Goal: Task Accomplishment & Management: Complete application form

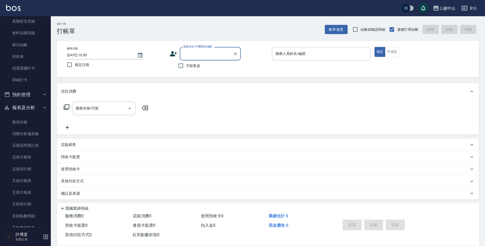
scroll to position [92, 0]
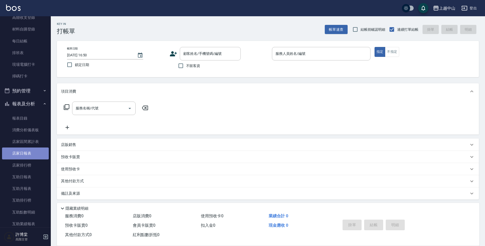
click at [42, 153] on link "店家日報表" at bounding box center [25, 154] width 47 height 12
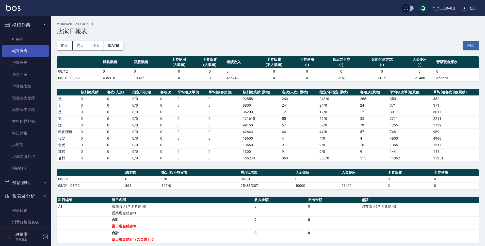
click at [37, 46] on link "帳單列表" at bounding box center [25, 51] width 47 height 12
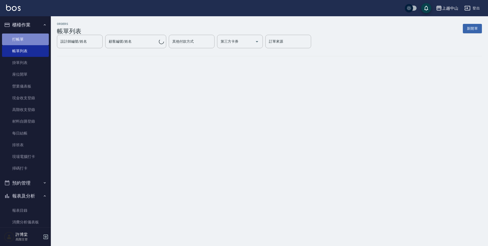
click at [34, 41] on link "打帳單" at bounding box center [25, 40] width 47 height 12
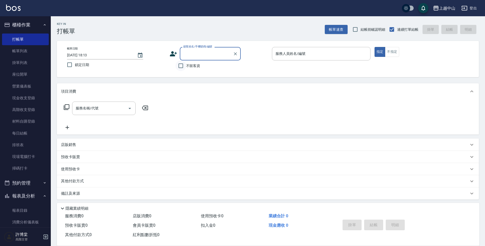
click at [184, 65] on input "不留客資" at bounding box center [181, 65] width 11 height 11
checkbox input "true"
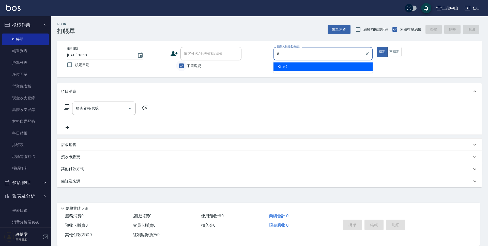
type input "Kimi-5"
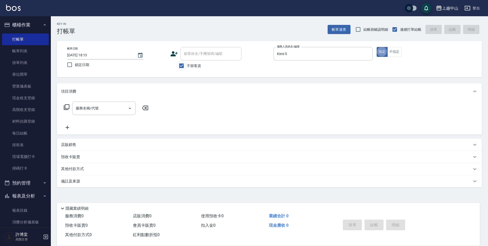
type button "true"
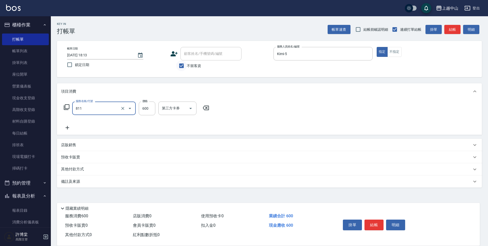
type input "洗+剪(811)"
type input "600"
click at [172, 106] on input "洗-1" at bounding box center [174, 108] width 26 height 9
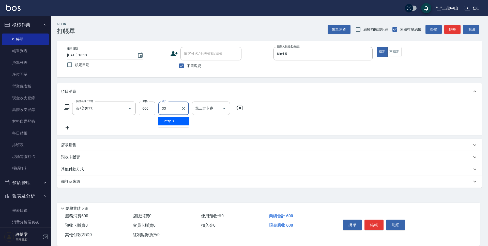
type input "[PERSON_NAME]-33"
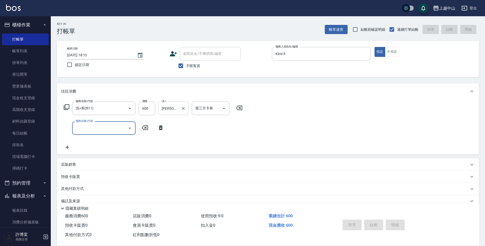
type input "[DATE] 18:49"
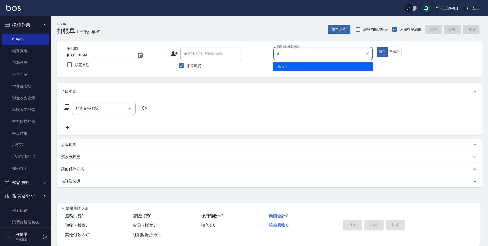
type input "Kimi-5"
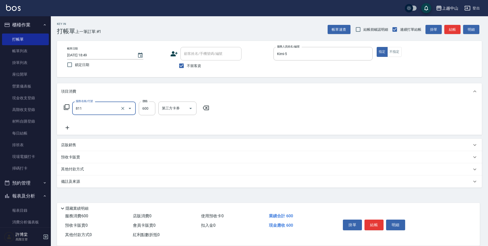
type input "洗+剪(811)"
type input "800"
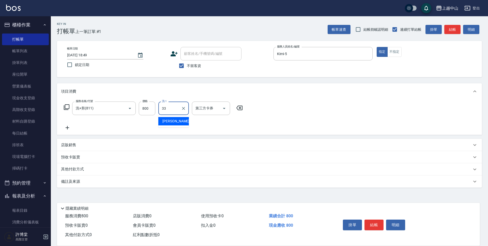
type input "[PERSON_NAME]-33"
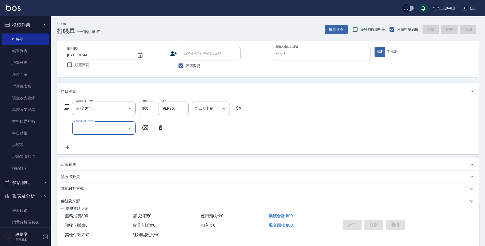
type input "[DATE] 18:50"
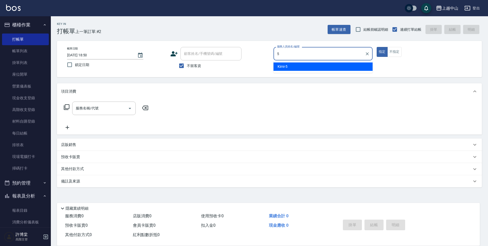
type input "Kimi-5"
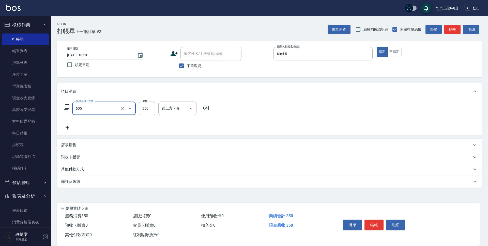
type input "洗髮 (女)(605)"
type input "0"
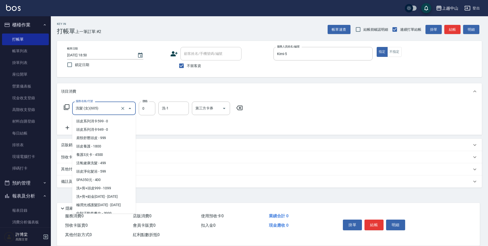
click at [101, 105] on input "洗髮 (女)(605)" at bounding box center [96, 108] width 45 height 9
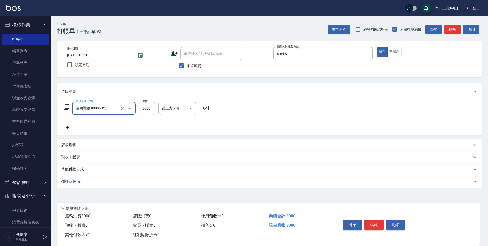
type input "溫朔燙髮3000(212)"
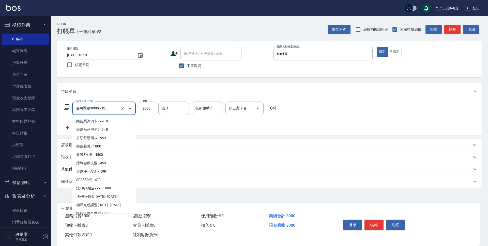
click at [101, 105] on input "溫朔燙髮3000(212)" at bounding box center [96, 108] width 45 height 9
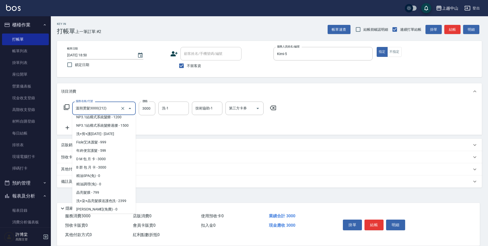
scroll to position [432, 0]
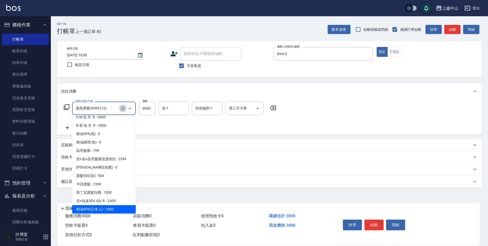
click at [121, 110] on icon "Clear" at bounding box center [122, 108] width 5 height 5
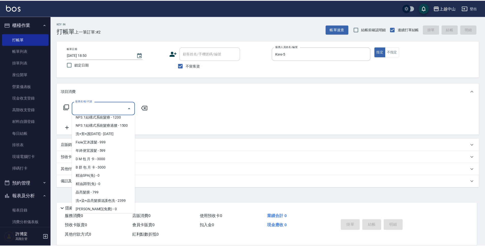
scroll to position [0, 0]
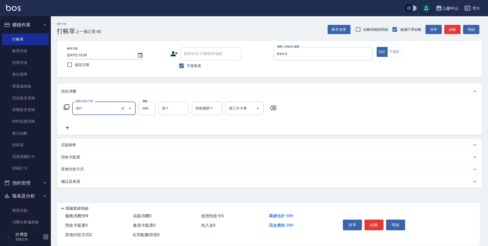
type input "森精萃角質調理髮浴(307)"
type input "650"
click at [177, 103] on div "洗-1" at bounding box center [173, 108] width 31 height 13
type input "[PERSON_NAME]-33"
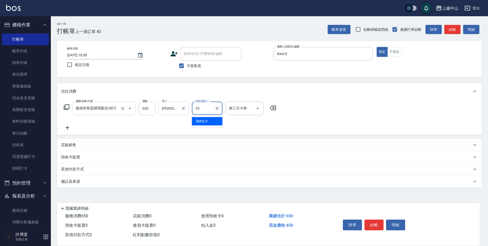
type input "[PERSON_NAME]-33"
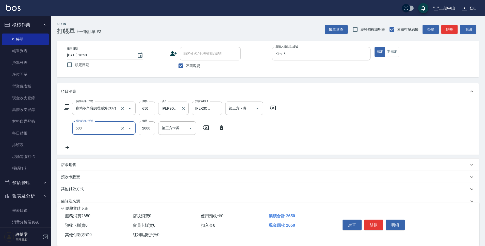
type input "染髮2000以下(503)"
type input "1800"
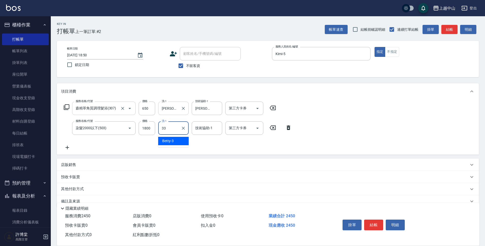
type input "[PERSON_NAME]-33"
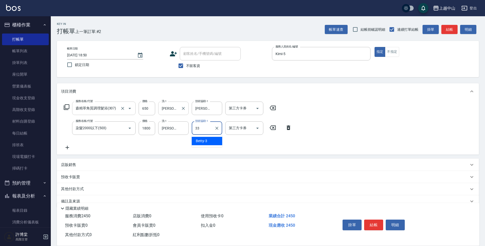
type input "[PERSON_NAME]-33"
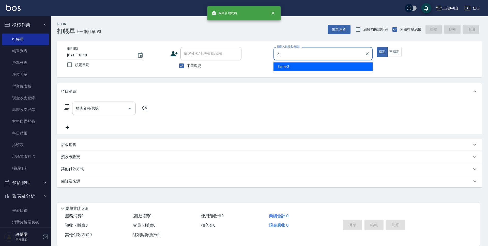
type input "Esme-2"
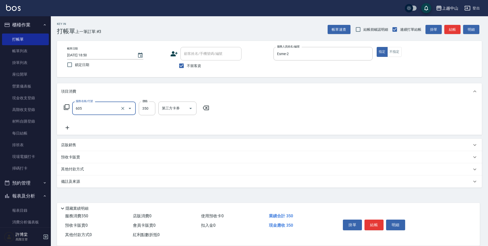
type input "洗髮 (女)(605)"
click at [185, 65] on input "不留客資" at bounding box center [181, 65] width 11 height 11
checkbox input "false"
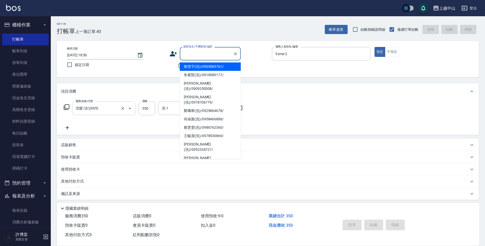
click at [193, 53] on input "顧客姓名/手機號碼/編號" at bounding box center [206, 53] width 49 height 9
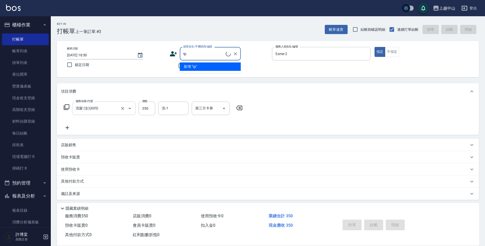
type input "t"
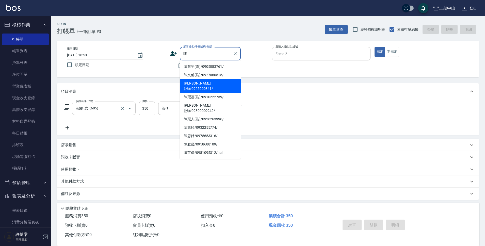
click at [220, 85] on li "[PERSON_NAME](洗)/0925900841/" at bounding box center [210, 86] width 61 height 14
type input "[PERSON_NAME](洗)/0925900841/"
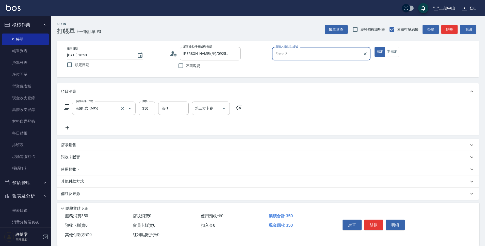
type input "Betty-3"
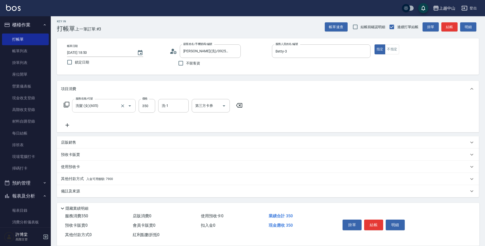
click at [118, 181] on div "其他付款方式 入金可用餘額: 7900" at bounding box center [265, 179] width 408 height 6
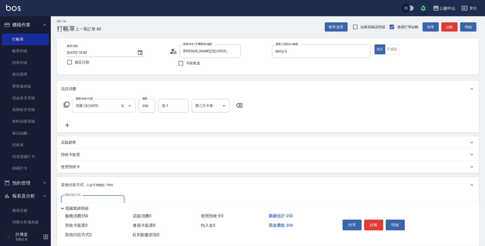
scroll to position [63, 0]
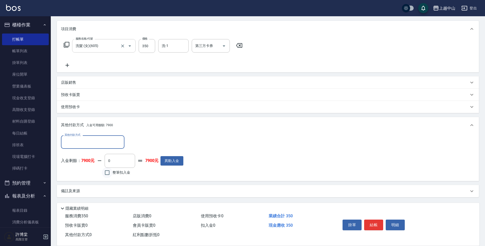
click at [108, 173] on input "整筆扣入金" at bounding box center [107, 172] width 11 height 11
checkbox input "true"
type input "350"
click at [372, 225] on button "結帳" at bounding box center [373, 225] width 19 height 11
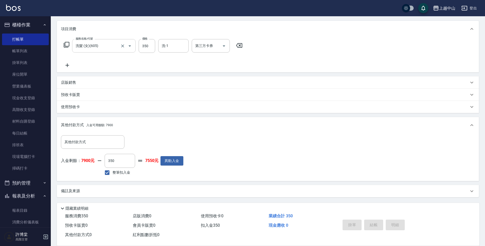
type input "[DATE] 18:51"
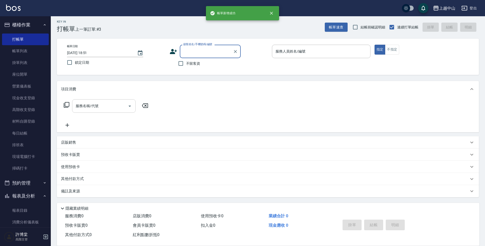
scroll to position [0, 0]
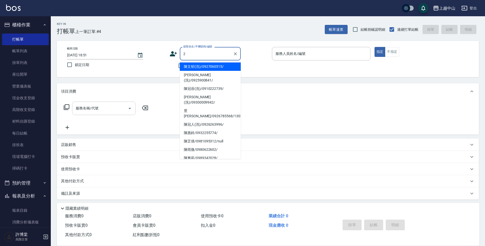
type input "陳文郁(洗)/0927060515/"
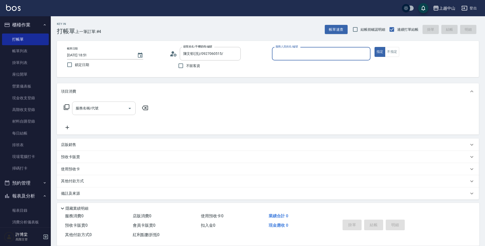
click at [375, 47] on button "指定" at bounding box center [380, 52] width 11 height 10
type input "Esme-2"
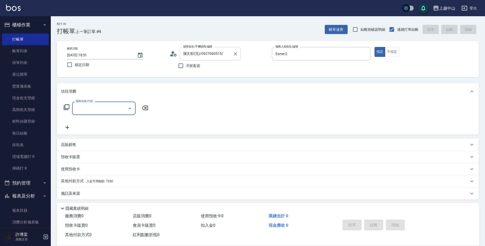
click at [236, 50] on div at bounding box center [235, 53] width 7 height 13
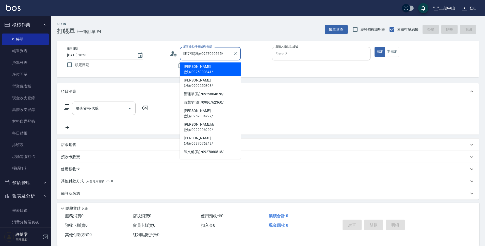
click at [230, 57] on input "陳文郁(洗)/0927060515/" at bounding box center [206, 53] width 49 height 9
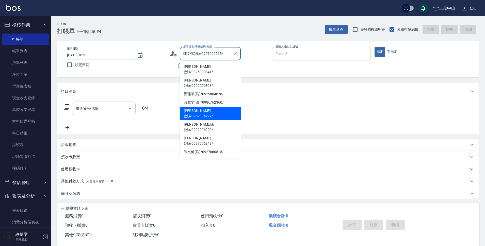
click at [227, 107] on li "[PERSON_NAME](洗)/0952334727/" at bounding box center [210, 114] width 61 height 14
type input "[PERSON_NAME](洗)/0952334727/"
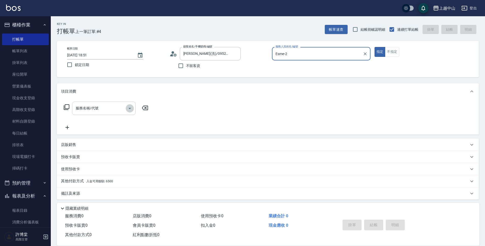
click at [126, 109] on button "Open" at bounding box center [130, 108] width 8 height 8
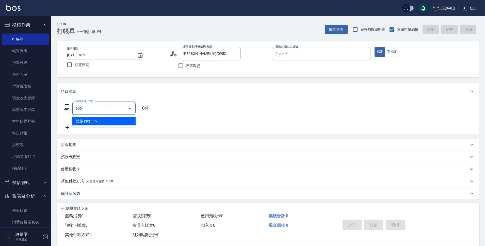
type input "洗髮 (女)(605)"
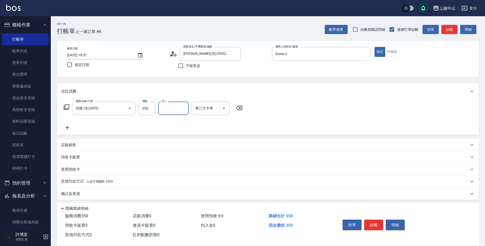
scroll to position [3, 0]
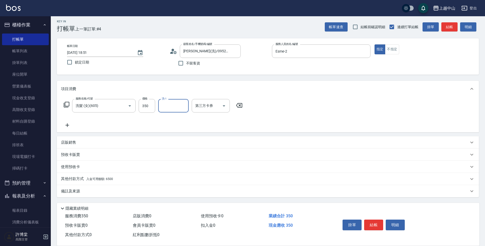
click at [121, 180] on div "其他付款方式 入金可用餘額: 6500" at bounding box center [265, 179] width 408 height 6
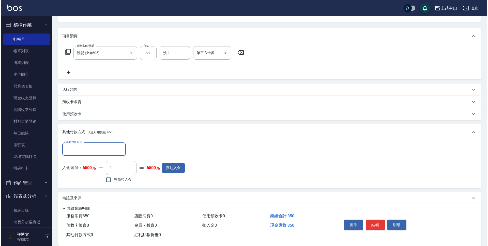
scroll to position [63, 0]
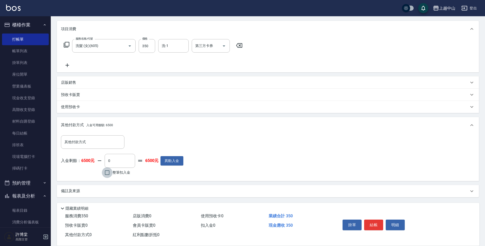
click at [108, 168] on input "整筆扣入金" at bounding box center [107, 172] width 11 height 11
checkbox input "true"
type input "350"
click at [398, 223] on button "明細" at bounding box center [395, 225] width 19 height 11
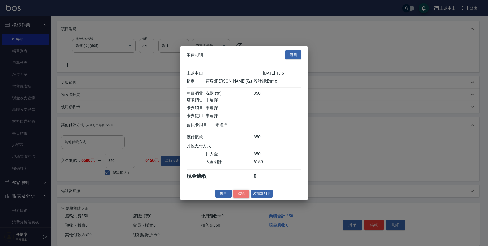
click at [242, 198] on button "結帳" at bounding box center [241, 194] width 16 height 8
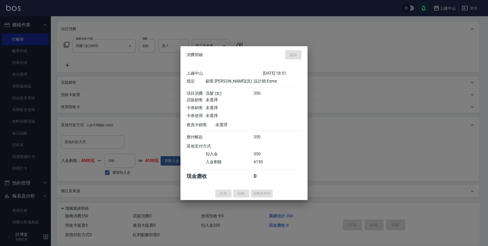
type input "[DATE] 18:53"
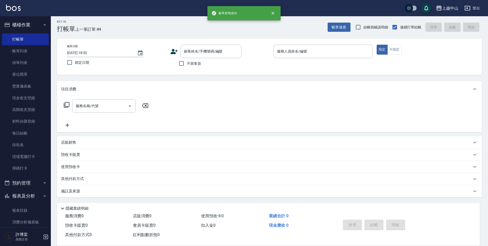
scroll to position [0, 0]
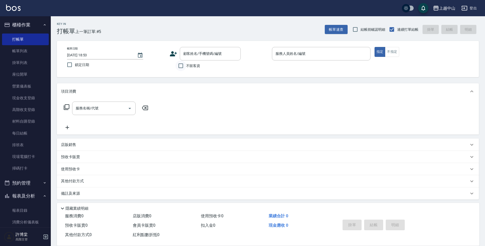
click at [183, 67] on input "不留客資" at bounding box center [181, 65] width 11 height 11
checkbox input "true"
type input "陳惠鈴/0932255774/"
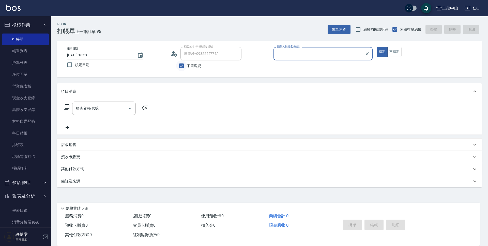
type input "Betty-3"
click at [176, 69] on input "不留客資" at bounding box center [181, 65] width 11 height 11
checkbox input "false"
type input "王瓴臻(洗)/0933129313/"
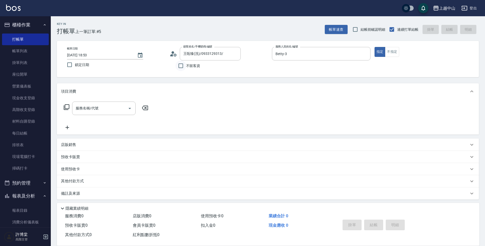
type input "KIKI-13"
click at [176, 69] on input "不留客資" at bounding box center [181, 65] width 11 height 11
checkbox input "true"
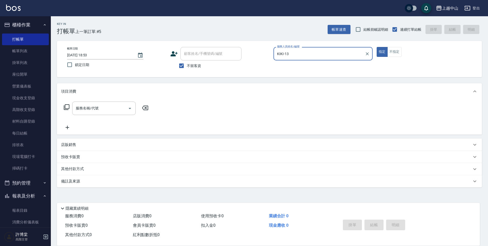
click at [352, 54] on input "KIKI-13" at bounding box center [319, 53] width 87 height 9
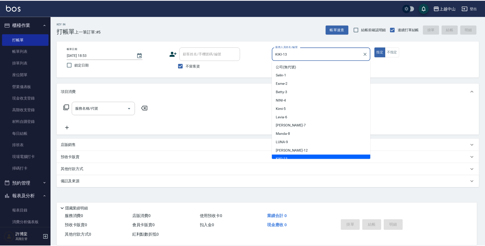
scroll to position [4, 0]
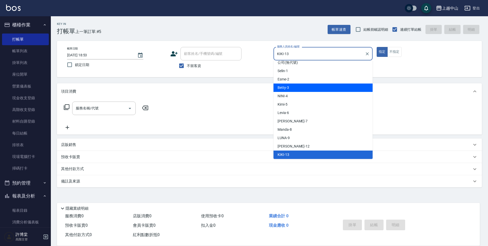
click at [334, 84] on div "Betty -3" at bounding box center [322, 88] width 99 height 8
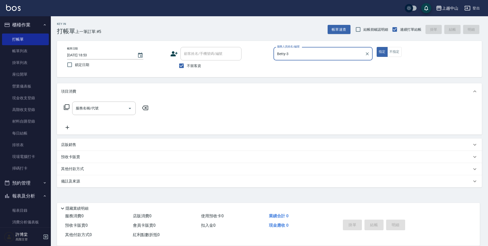
click at [320, 47] on div "Betty-3 服務人員姓名/編號" at bounding box center [322, 53] width 99 height 13
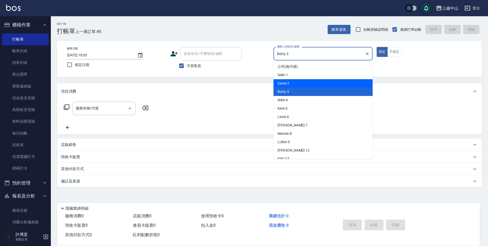
click at [310, 83] on div "Esme -2" at bounding box center [322, 83] width 99 height 8
type input "Esme-2"
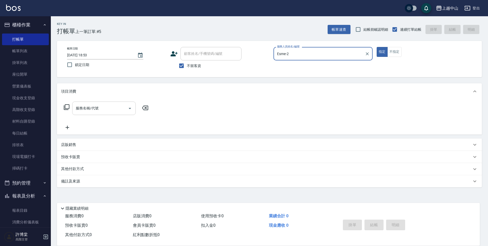
click at [128, 108] on icon "Open" at bounding box center [130, 108] width 6 height 6
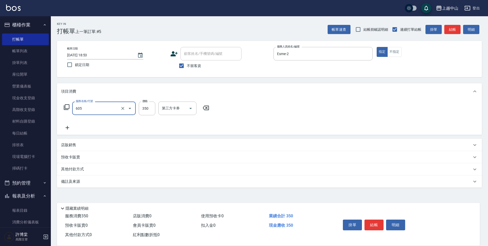
type input "洗髮 (女)(605)"
type input "500"
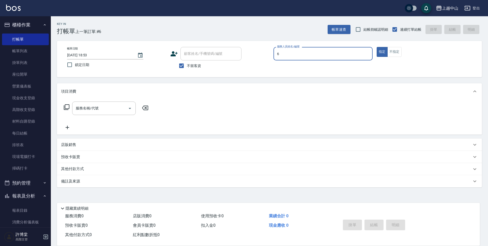
type input "Levia-6"
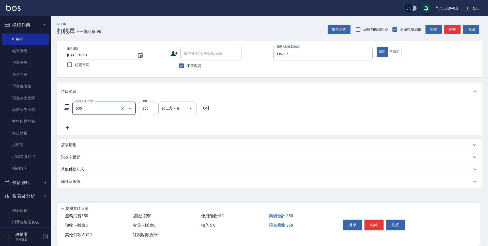
type input "洗髮 (女)(605)"
type input "249"
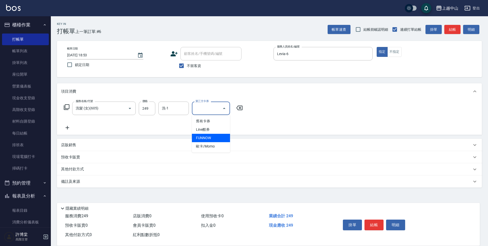
type input "FUNNOW"
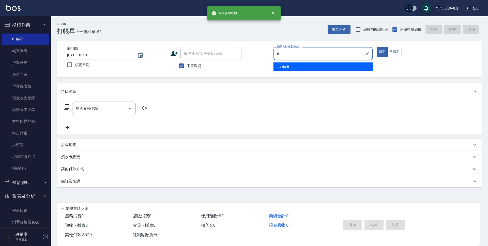
type input "Levia-6"
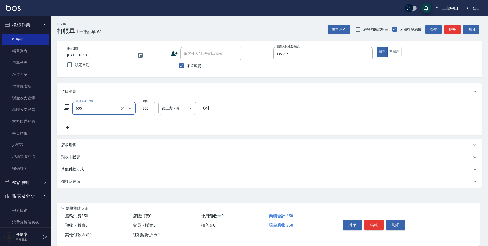
type input "洗髮 (女)(605)"
type input "400"
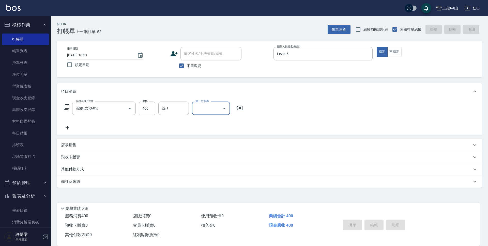
type input "[DATE] 18:54"
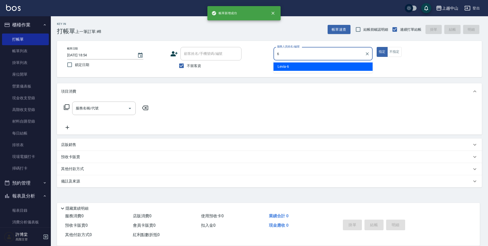
type input "Levia-6"
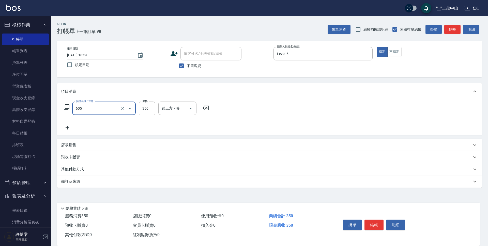
type input "洗髮 (女)(605)"
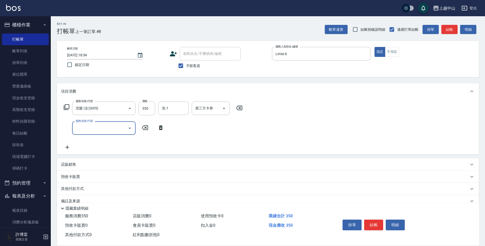
click at [175, 66] on div "不留客資" at bounding box center [205, 65] width 71 height 11
click at [199, 59] on div "顧客姓名/手機號碼/編號" at bounding box center [210, 53] width 61 height 13
drag, startPoint x: 179, startPoint y: 69, endPoint x: 195, endPoint y: 56, distance: 20.7
click at [179, 68] on input "不留客資" at bounding box center [181, 65] width 11 height 11
checkbox input "false"
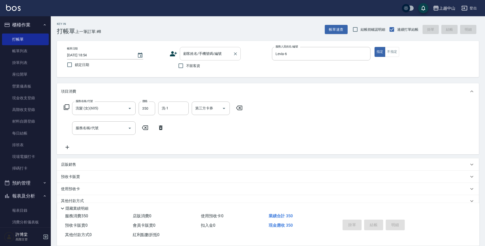
click at [195, 56] on input "顧客姓名/手機號碼/編號" at bounding box center [206, 53] width 49 height 9
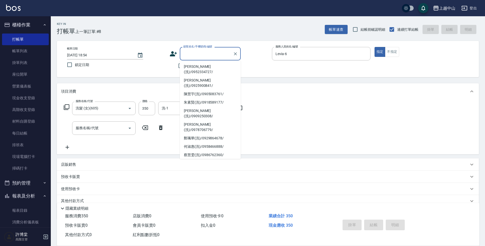
click at [212, 159] on li "王毓潔(洗)/0978530869/" at bounding box center [210, 163] width 61 height 8
type input "王毓潔(洗)/0978530869/"
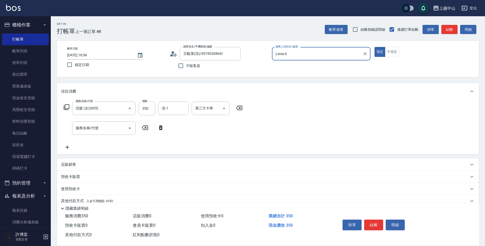
scroll to position [22, 0]
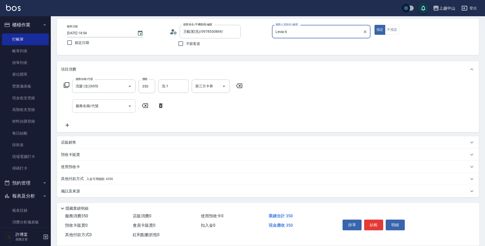
click at [79, 104] on div "服務名稱/代號 服務名稱/代號" at bounding box center [104, 105] width 64 height 13
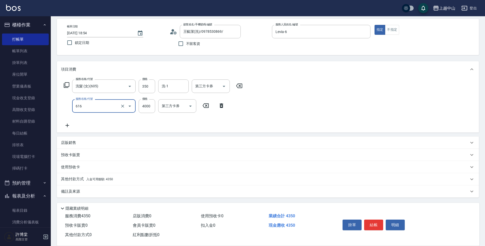
type input "自備接髮(616)"
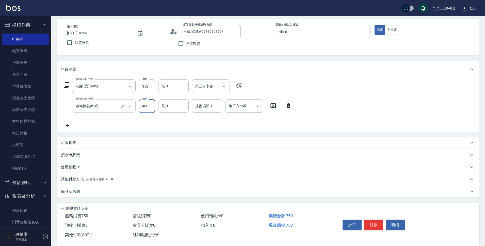
type input "4000"
click at [103, 181] on p "其他付款方式 入金可用餘額: 4350" at bounding box center [87, 180] width 52 height 6
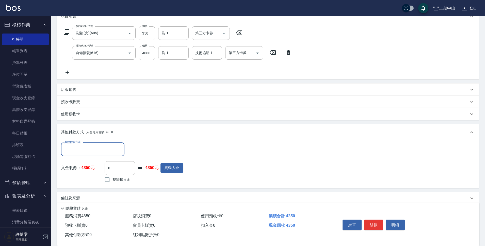
scroll to position [82, 0]
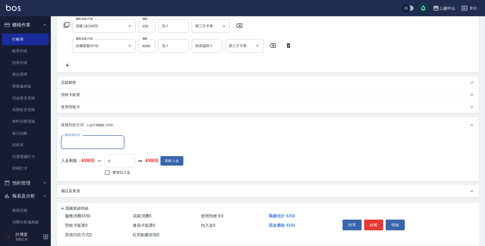
click at [120, 167] on input "0" at bounding box center [120, 161] width 31 height 14
type input "350"
click at [378, 227] on button "結帳" at bounding box center [373, 225] width 19 height 11
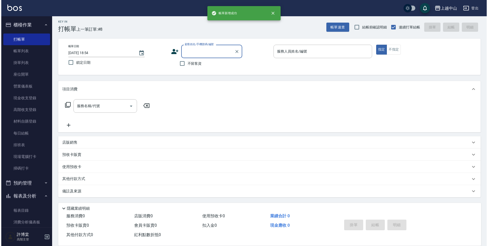
scroll to position [0, 0]
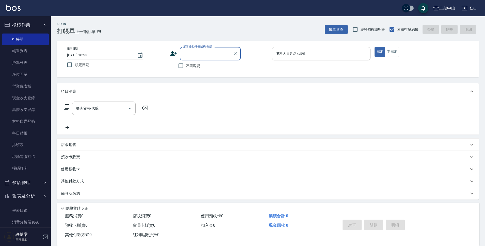
click at [189, 67] on span "不留客資" at bounding box center [193, 65] width 14 height 5
click at [186, 67] on input "不留客資" at bounding box center [181, 65] width 11 height 11
checkbox input "true"
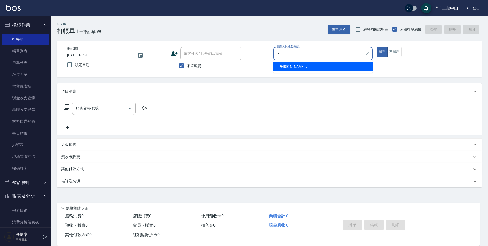
type input "[PERSON_NAME]-7"
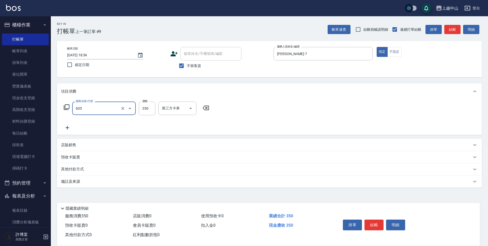
type input "洗髮 (女)(605)"
type input "400"
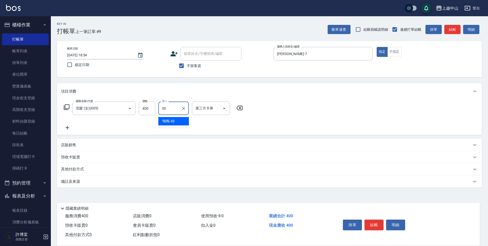
type input "鴨鴨-30"
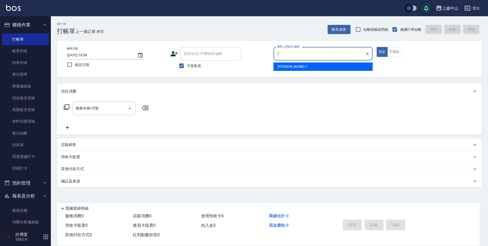
type input "[PERSON_NAME]-7"
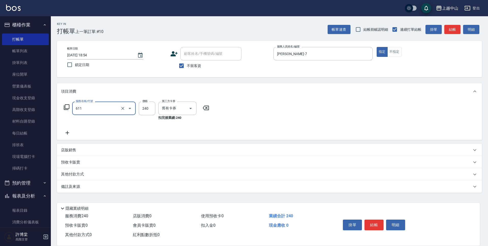
type input "洗髮卷消費(611)"
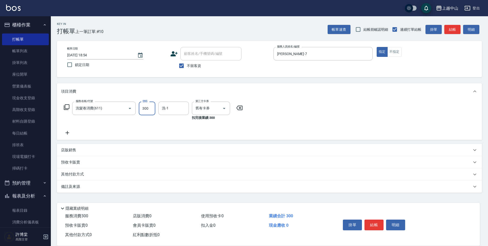
type input "300"
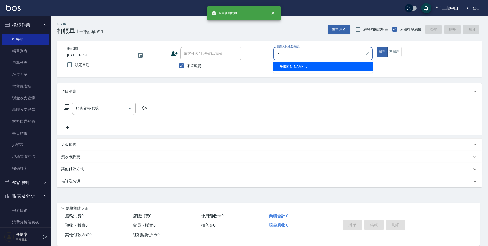
type input "[PERSON_NAME]-7"
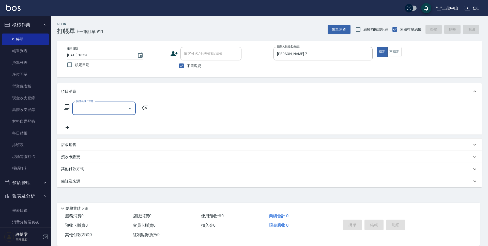
type input "6"
type input "森精萃角質調理髮浴(307)"
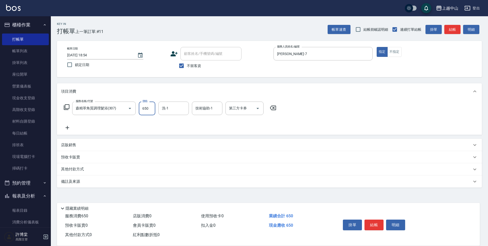
type input "650"
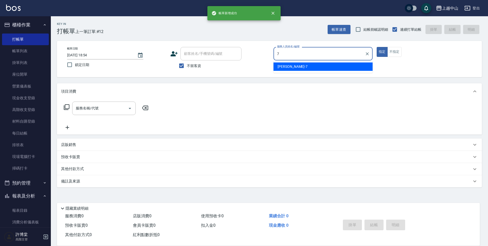
type input "[PERSON_NAME]-7"
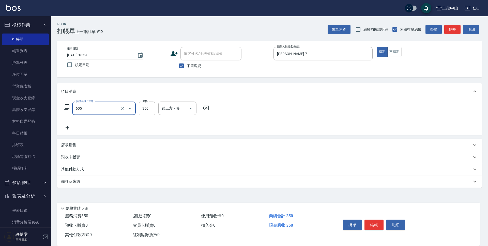
type input "洗髮 (女)(605)"
type input "400"
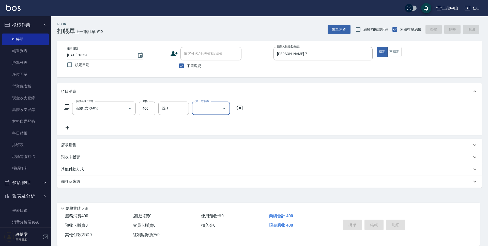
type input "[DATE] 18:55"
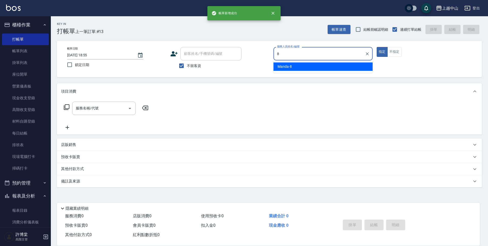
type input "Manda-8"
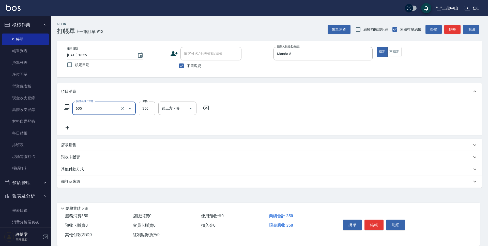
type input "洗髮 (女)(605)"
type input "500"
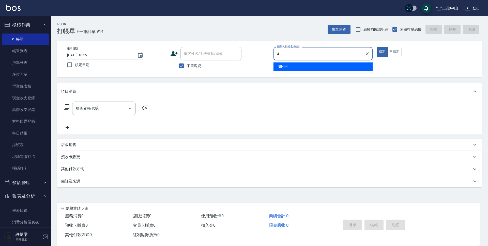
type input "NINI-4"
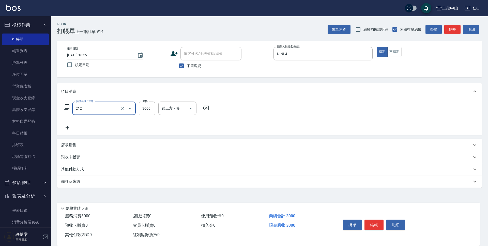
type input "溫朔燙髮3000(212)"
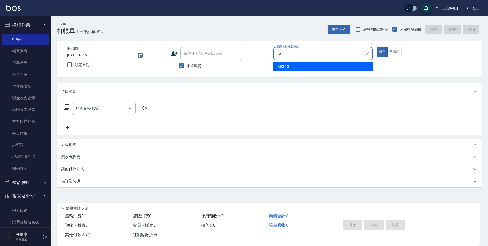
type input "KIKI-13"
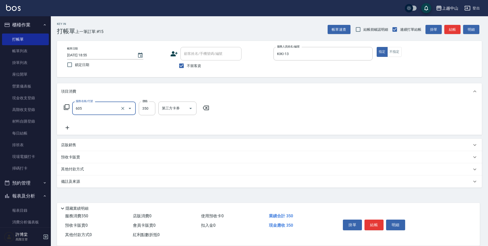
type input "洗髮 (女)(605)"
type input "400"
type input "0"
click at [183, 109] on input "洗-1" at bounding box center [174, 108] width 26 height 9
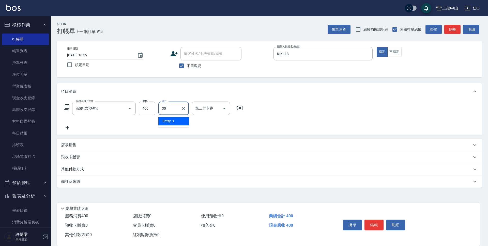
type input "鴨鴨-30"
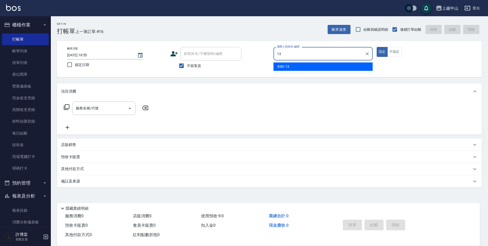
type input "KIKI-13"
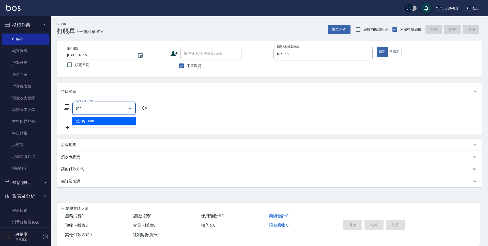
type input "洗+剪(811)"
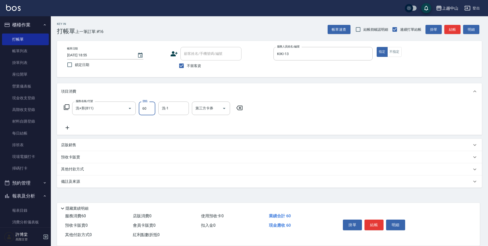
type input "600"
type input "鴨鴨-30"
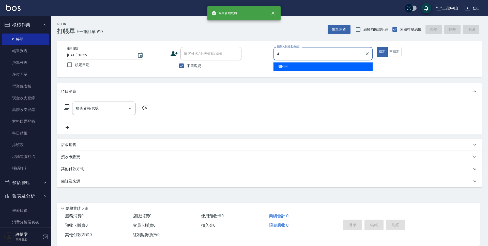
type input "NINI-4"
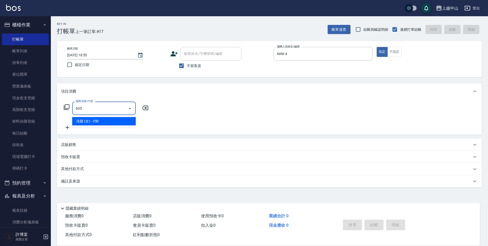
type input "洗髮 (女)(605)"
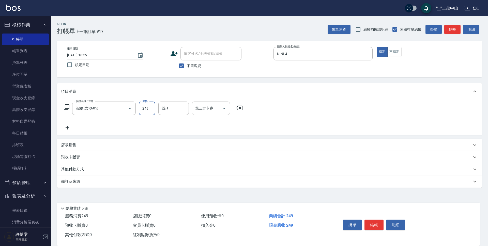
type input "249"
type input "FUNNOW"
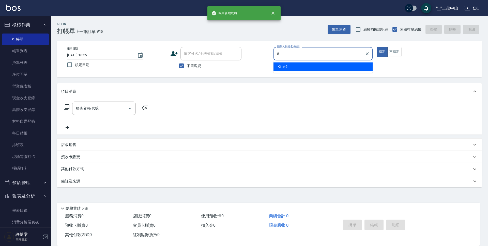
type input "Kimi-5"
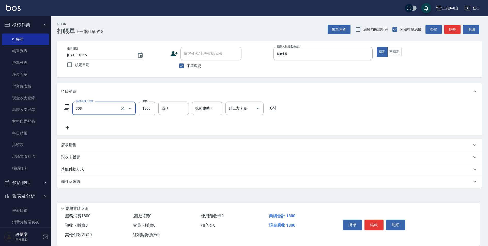
type input "森精萃深度頭皮養護(308)"
click at [113, 106] on input "森精萃深度頭皮養護(308)" at bounding box center [96, 108] width 45 height 9
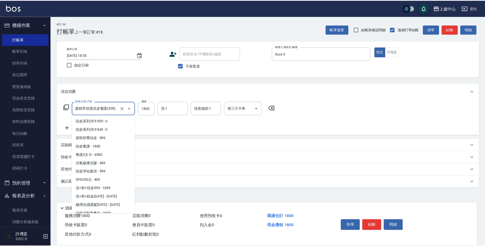
scroll to position [247, 0]
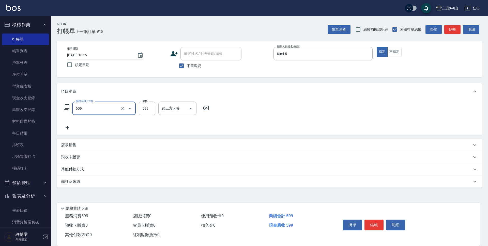
type input "精油洗(609)"
type input "699"
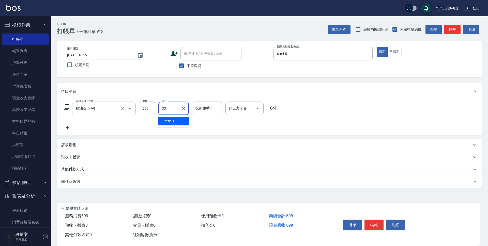
type input "[PERSON_NAME]-33"
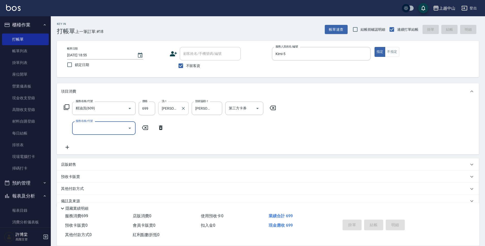
type input "[DATE] 18:56"
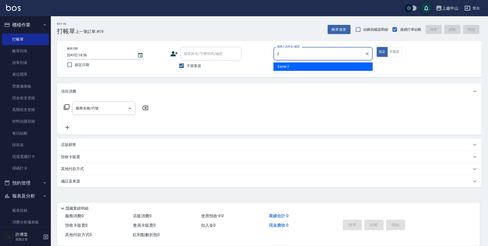
type input "Esme-2"
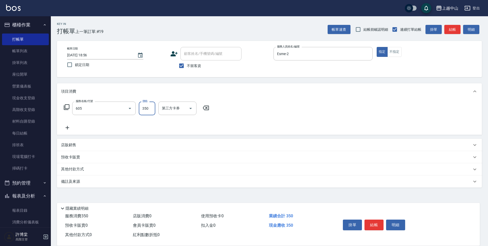
type input "洗髮 (女)(605)"
click at [187, 68] on span "不留客資" at bounding box center [194, 65] width 14 height 5
click at [187, 68] on input "不留客資" at bounding box center [181, 65] width 11 height 11
checkbox input "false"
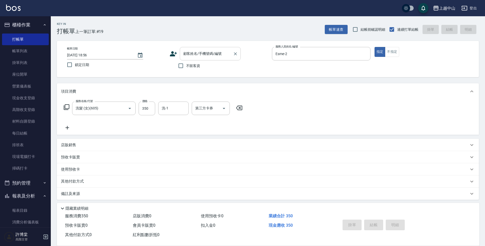
click at [196, 53] on div "顧客姓名/手機號碼/編號 顧客姓名/手機號碼/編號" at bounding box center [210, 53] width 61 height 13
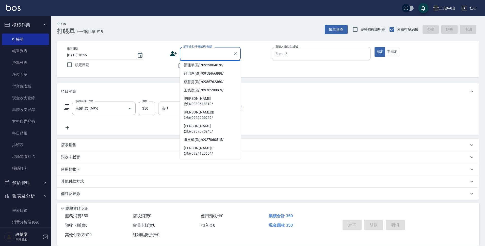
scroll to position [0, 0]
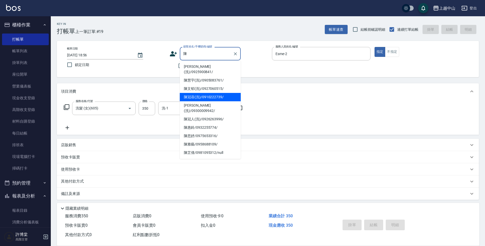
click at [218, 93] on li "陳冠蓓(洗)/0910222739/" at bounding box center [210, 97] width 61 height 8
type input "陳冠蓓(洗)/0910222739/"
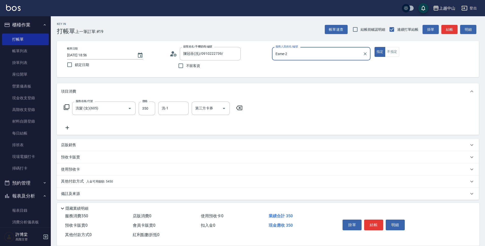
scroll to position [3, 0]
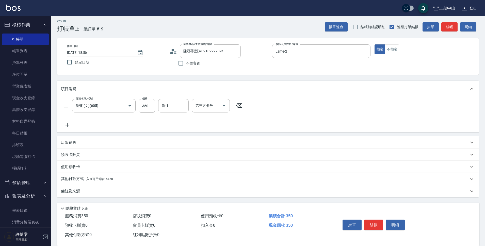
click at [105, 180] on span "入金可用餘額: 5450" at bounding box center [99, 179] width 27 height 4
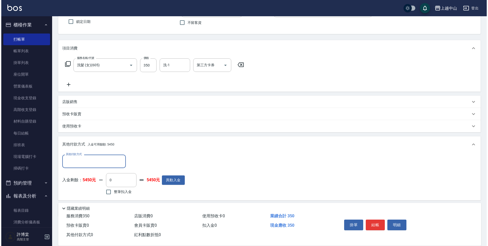
scroll to position [48, 0]
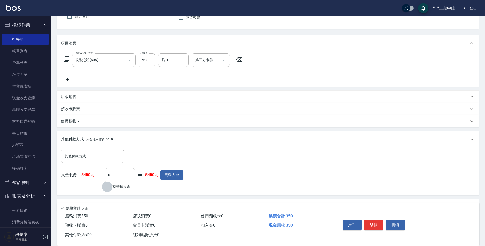
click at [108, 186] on input "整筆扣入金" at bounding box center [107, 187] width 11 height 11
checkbox input "true"
type input "350"
click at [399, 225] on button "明細" at bounding box center [395, 225] width 19 height 11
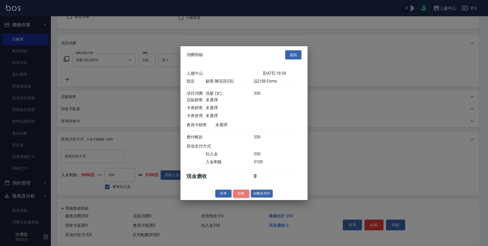
click at [238, 197] on button "結帳" at bounding box center [241, 194] width 16 height 8
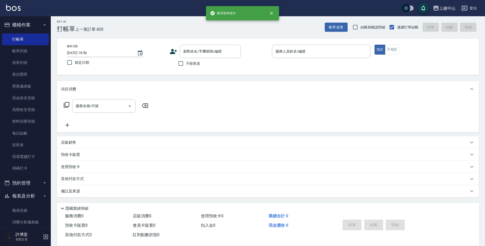
scroll to position [2, 0]
click at [193, 66] on span "不留客資" at bounding box center [193, 63] width 14 height 5
click at [186, 66] on input "不留客資" at bounding box center [181, 63] width 11 height 11
checkbox input "true"
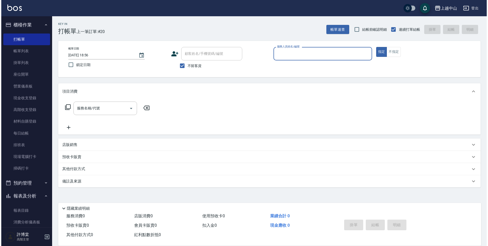
scroll to position [0, 0]
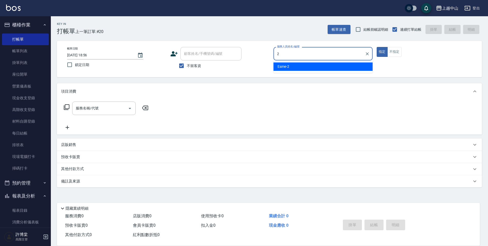
type input "Esme-2"
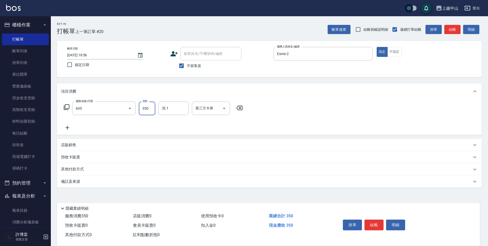
type input "洗髮 (女)(605)"
type input "500"
type input "鴨鴨-30"
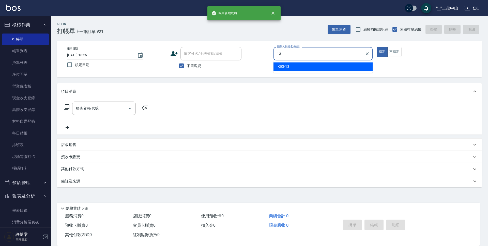
type input "KIKI-13"
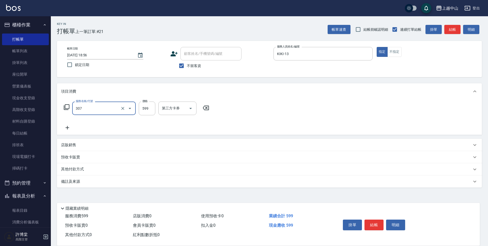
type input "森精萃角質調理髮浴(307)"
type input "650"
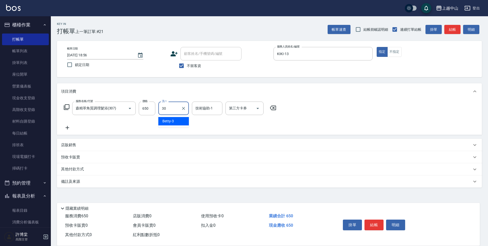
type input "鴨鴨-30"
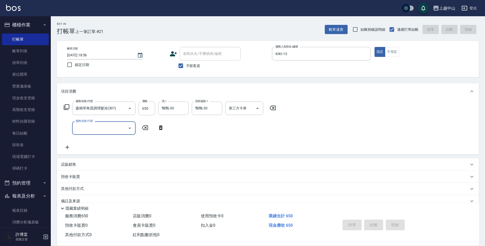
type input "[DATE] 18:57"
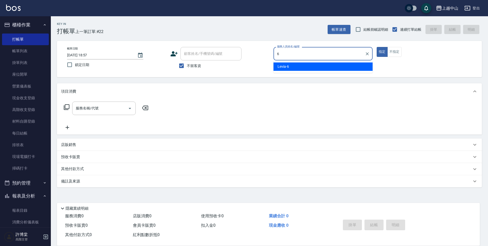
type input "Levia-6"
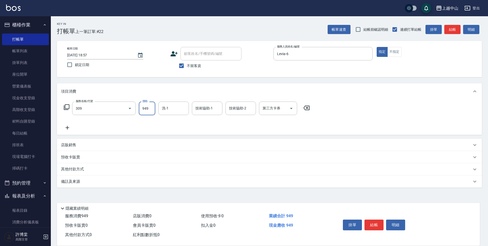
type input "森精萃舒壓調理髮浴(309)"
type input "1050"
type input "鴨鴨-30"
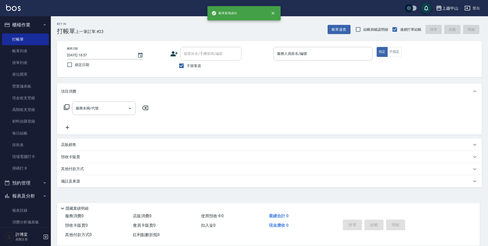
drag, startPoint x: 48, startPoint y: 46, endPoint x: 48, endPoint y: 65, distance: 19.3
click at [48, 65] on nav "櫃檯作業 打帳單 帳單列表 掛單列表 座位開單 營業儀表板 現金收支登錄 高階收支登錄 材料自購登錄 每日結帳 排班表 現場電腦打卡 掃碼打卡 預約管理 預約…" at bounding box center [25, 121] width 51 height 211
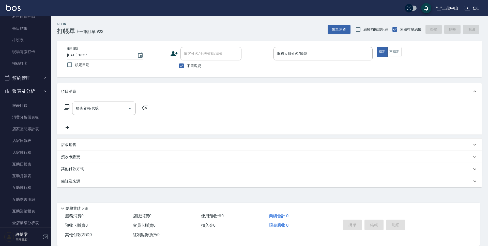
scroll to position [143, 0]
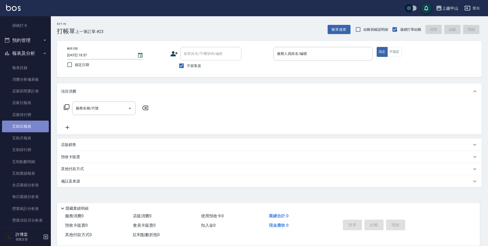
click at [33, 126] on link "互助日報表" at bounding box center [25, 127] width 47 height 12
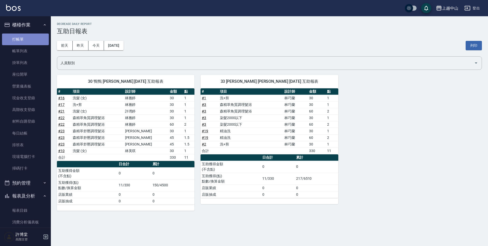
click at [29, 39] on link "打帳單" at bounding box center [25, 40] width 47 height 12
